Goal: Information Seeking & Learning: Learn about a topic

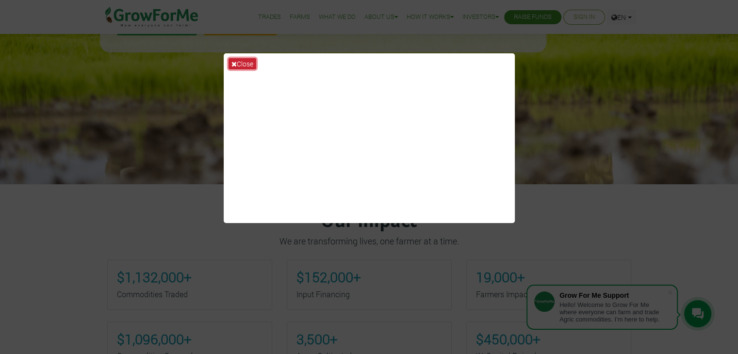
click at [243, 61] on button "Close" at bounding box center [242, 63] width 28 height 11
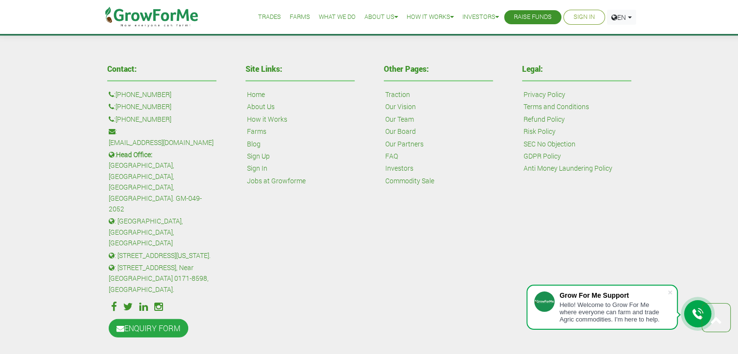
scroll to position [2027, 0]
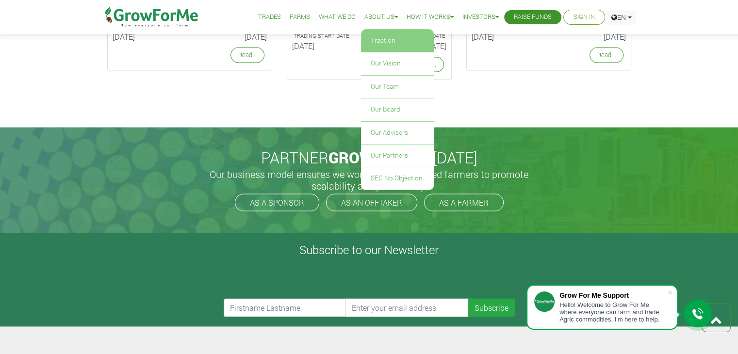
click at [381, 41] on link "Traction" at bounding box center [397, 41] width 73 height 22
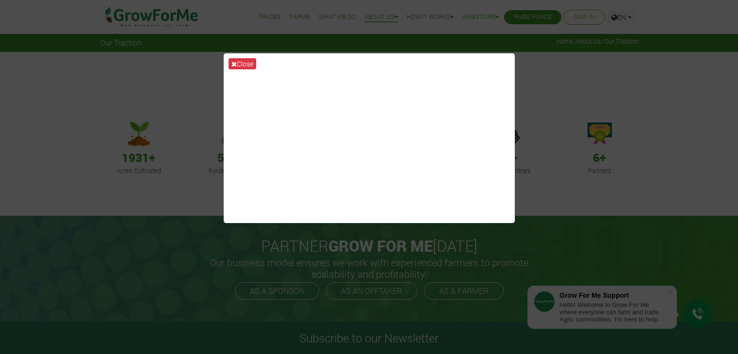
click at [248, 62] on button "Close" at bounding box center [242, 63] width 28 height 11
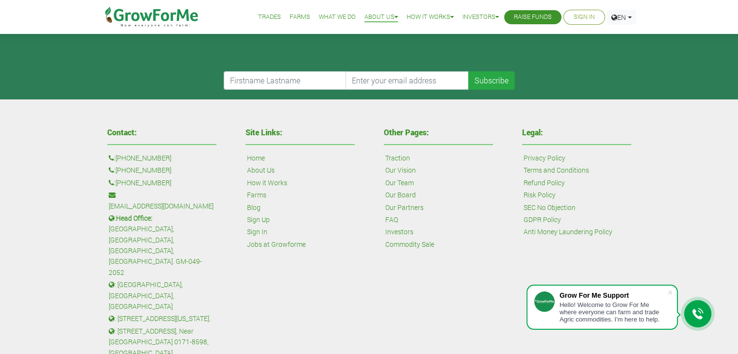
scroll to position [340, 0]
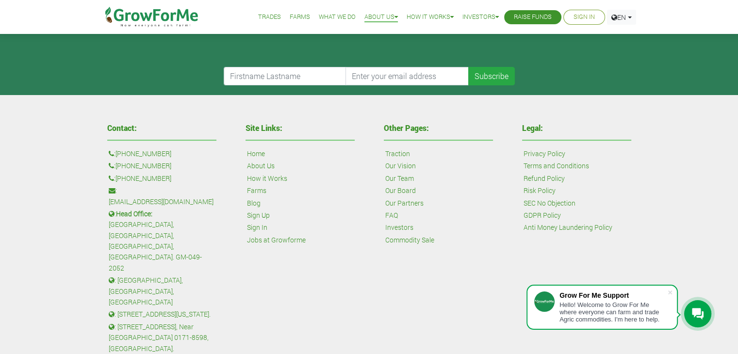
click at [338, 16] on link "What We Do" at bounding box center [337, 17] width 37 height 10
